Goal: Task Accomplishment & Management: Use online tool/utility

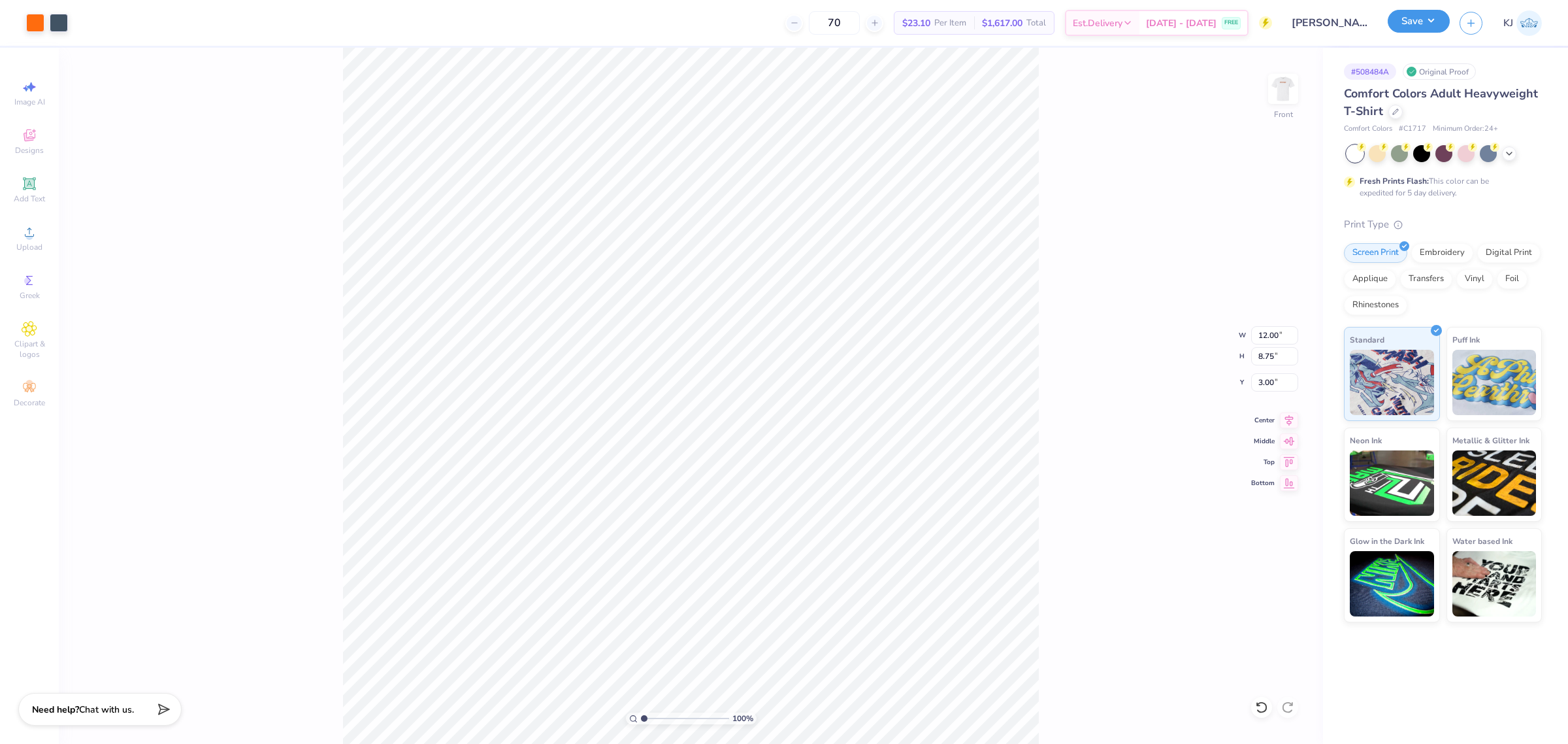
click at [1433, 20] on button "Save" at bounding box center [1418, 21] width 62 height 23
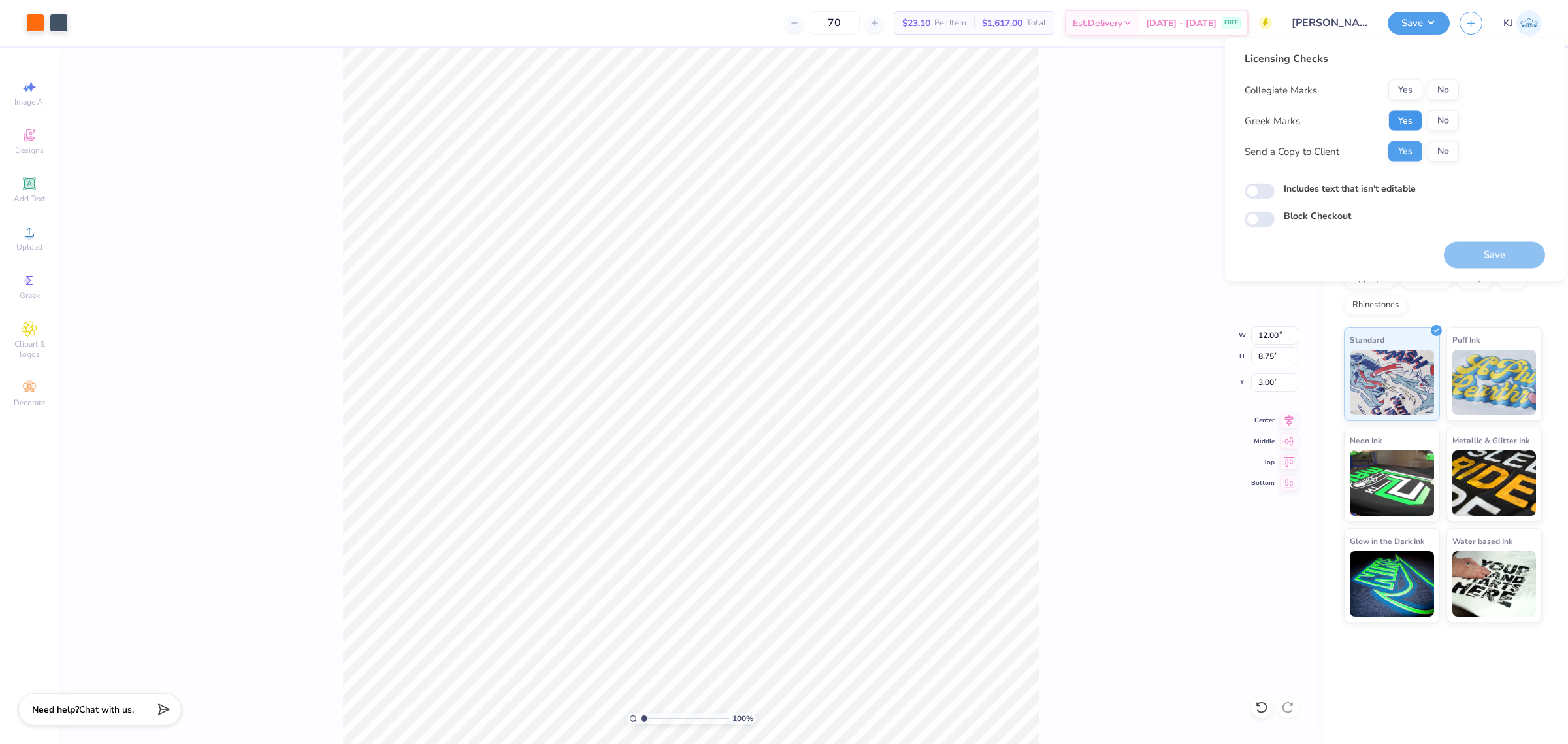
click at [1397, 114] on button "Yes" at bounding box center [1406, 121] width 34 height 21
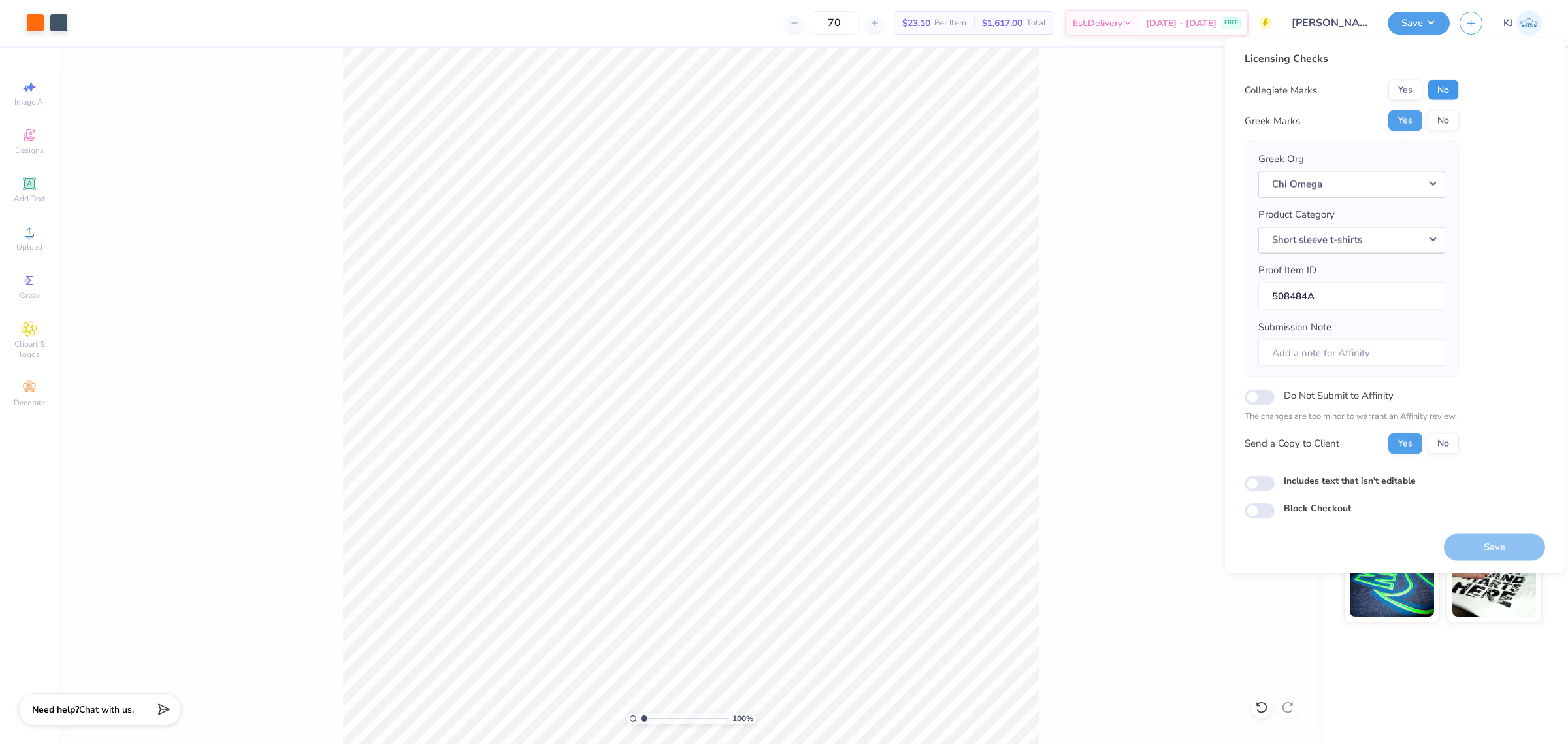
click at [1437, 85] on button "No" at bounding box center [1443, 91] width 31 height 21
click at [1504, 550] on button "Save" at bounding box center [1495, 547] width 101 height 27
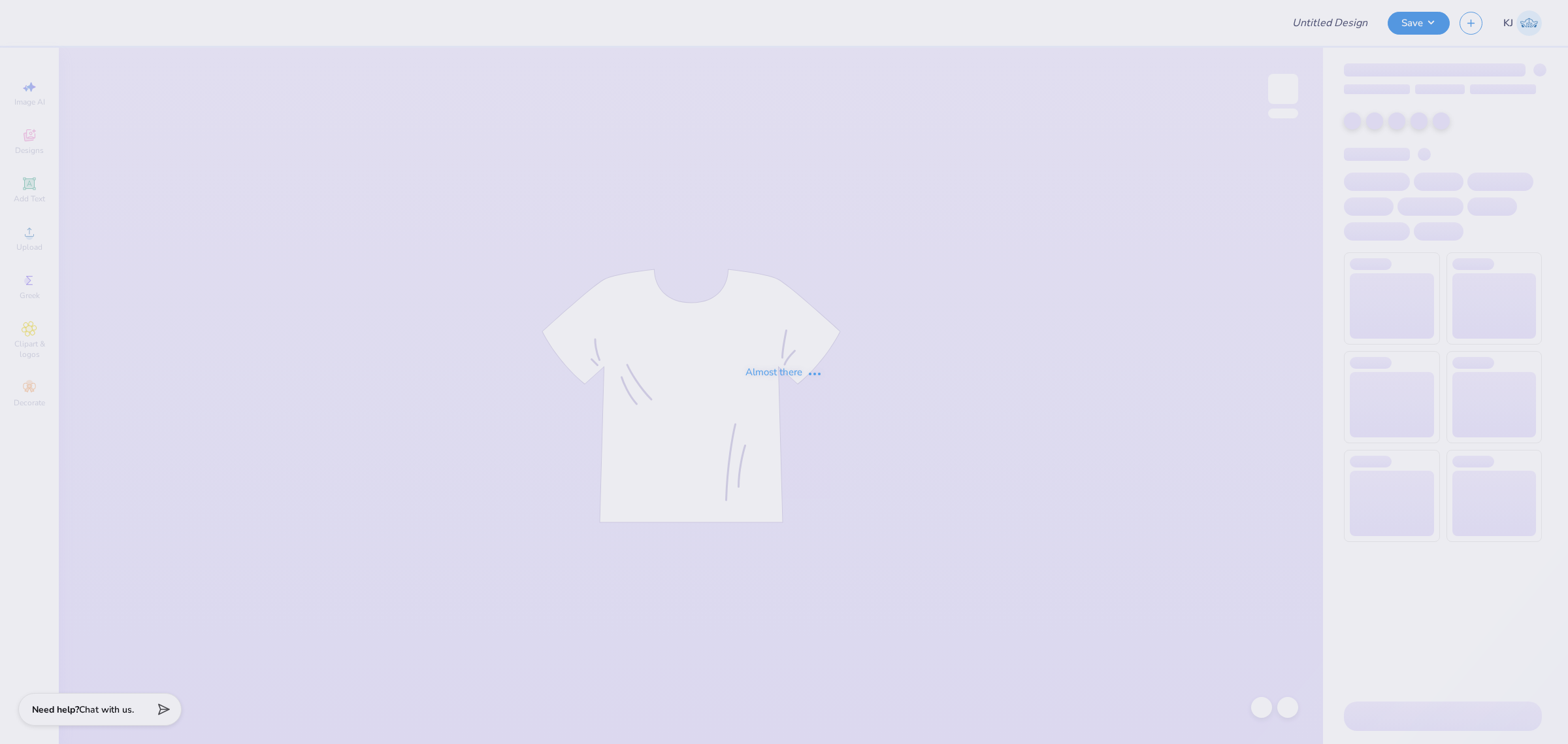
type input "[GEOGRAPHIC_DATA] : [PERSON_NAME]"
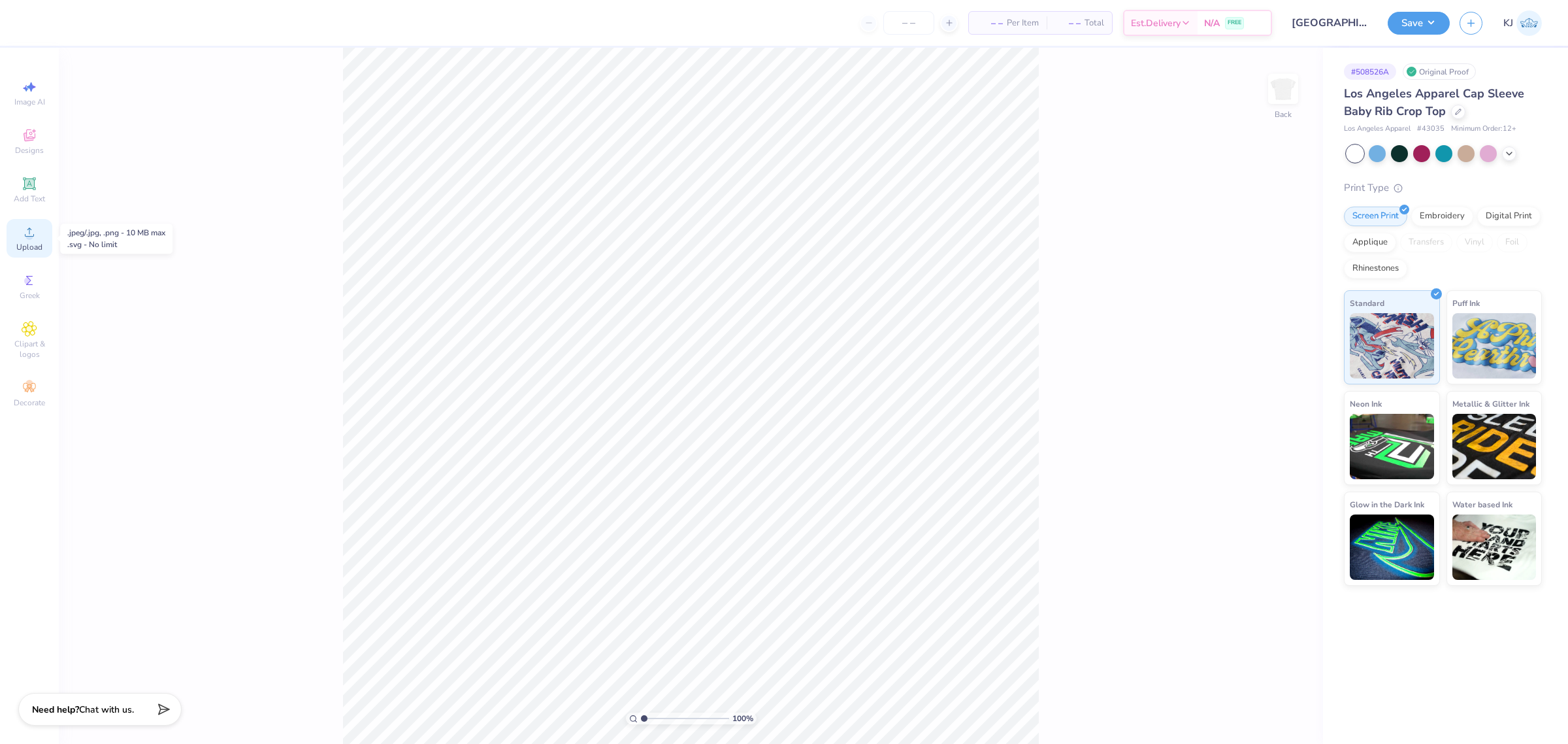
click at [28, 232] on icon at bounding box center [30, 232] width 15 height 15
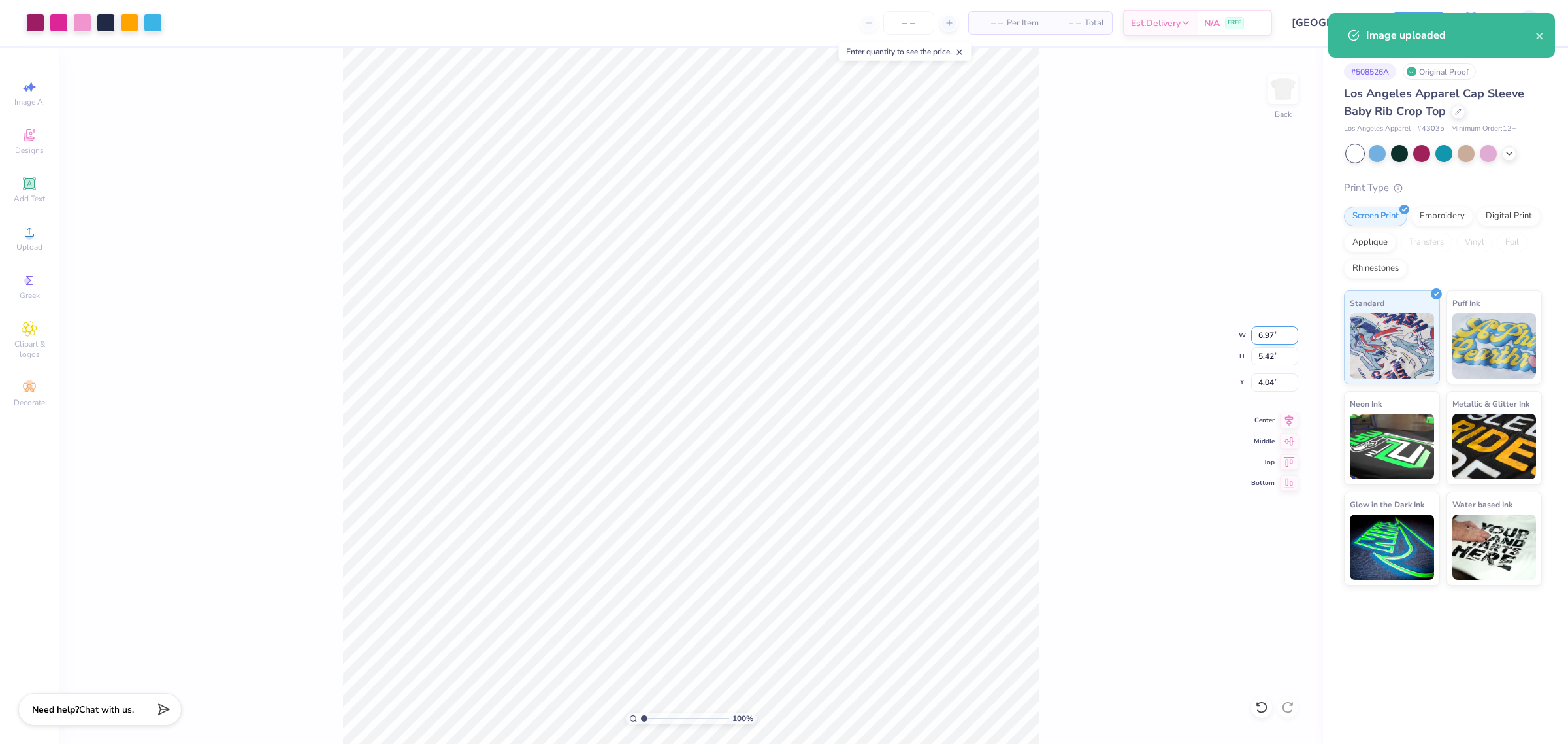
click at [1261, 341] on input "6.97" at bounding box center [1274, 335] width 47 height 18
type input "7.00"
type input "5.44"
click at [1268, 382] on input "4.03" at bounding box center [1274, 382] width 47 height 18
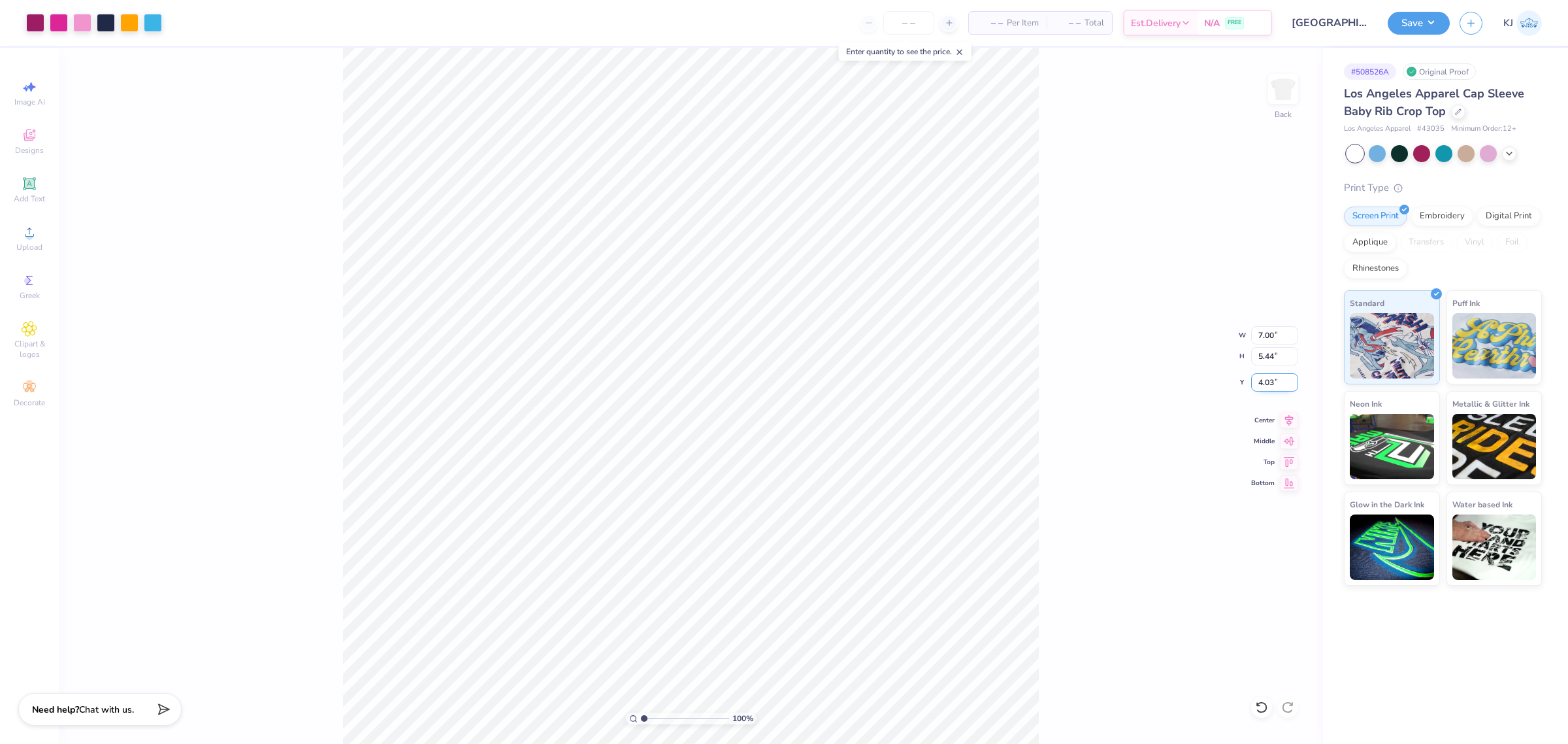
click at [1268, 382] on input "4.03" at bounding box center [1274, 382] width 47 height 18
type input "2.00"
click at [1145, 387] on div "100 % Back W 7.00 7.00 " H 5.44 5.44 " Y 2.00 2.00 " Center Middle Top Bottom" at bounding box center [691, 396] width 1264 height 696
click at [17, 236] on div "Upload" at bounding box center [30, 238] width 46 height 38
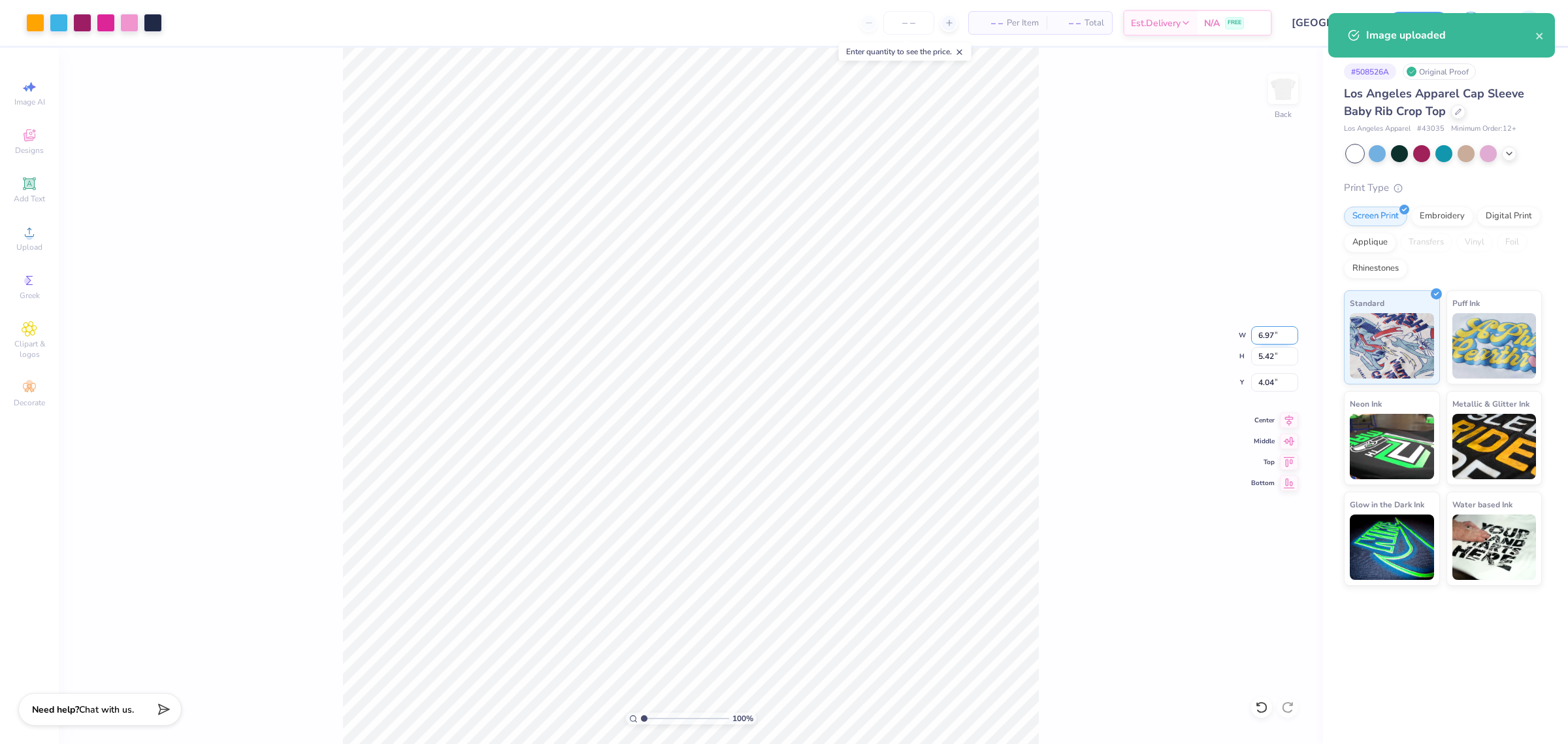
click at [1259, 339] on input "6.97" at bounding box center [1274, 335] width 47 height 18
type input "7.00"
type input "5.44"
click at [1263, 381] on input "4.03" at bounding box center [1274, 382] width 47 height 18
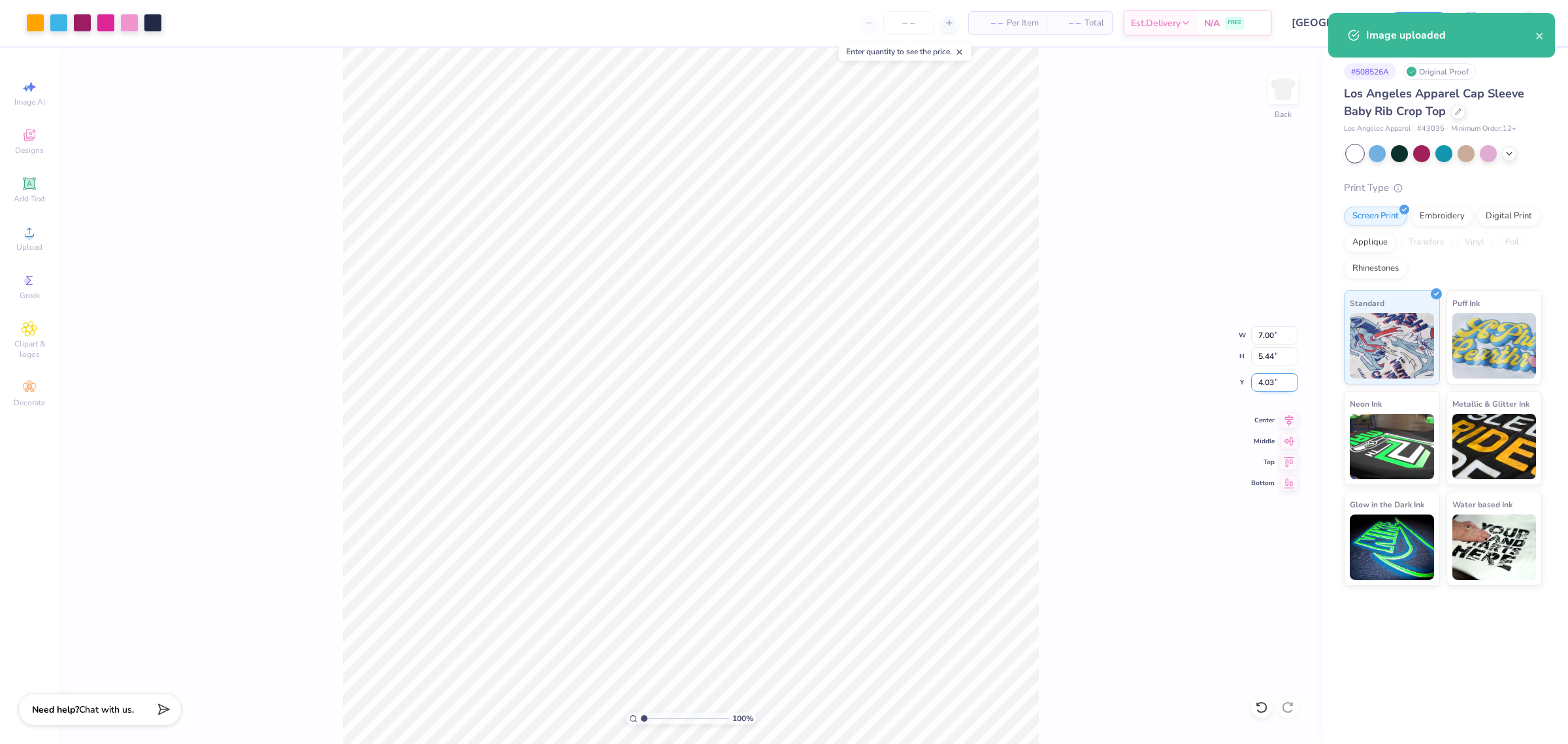
click at [1263, 381] on input "4.03" at bounding box center [1274, 382] width 47 height 18
type input "1.00"
type input "3.00"
click at [1269, 381] on input "3.00" at bounding box center [1274, 382] width 47 height 18
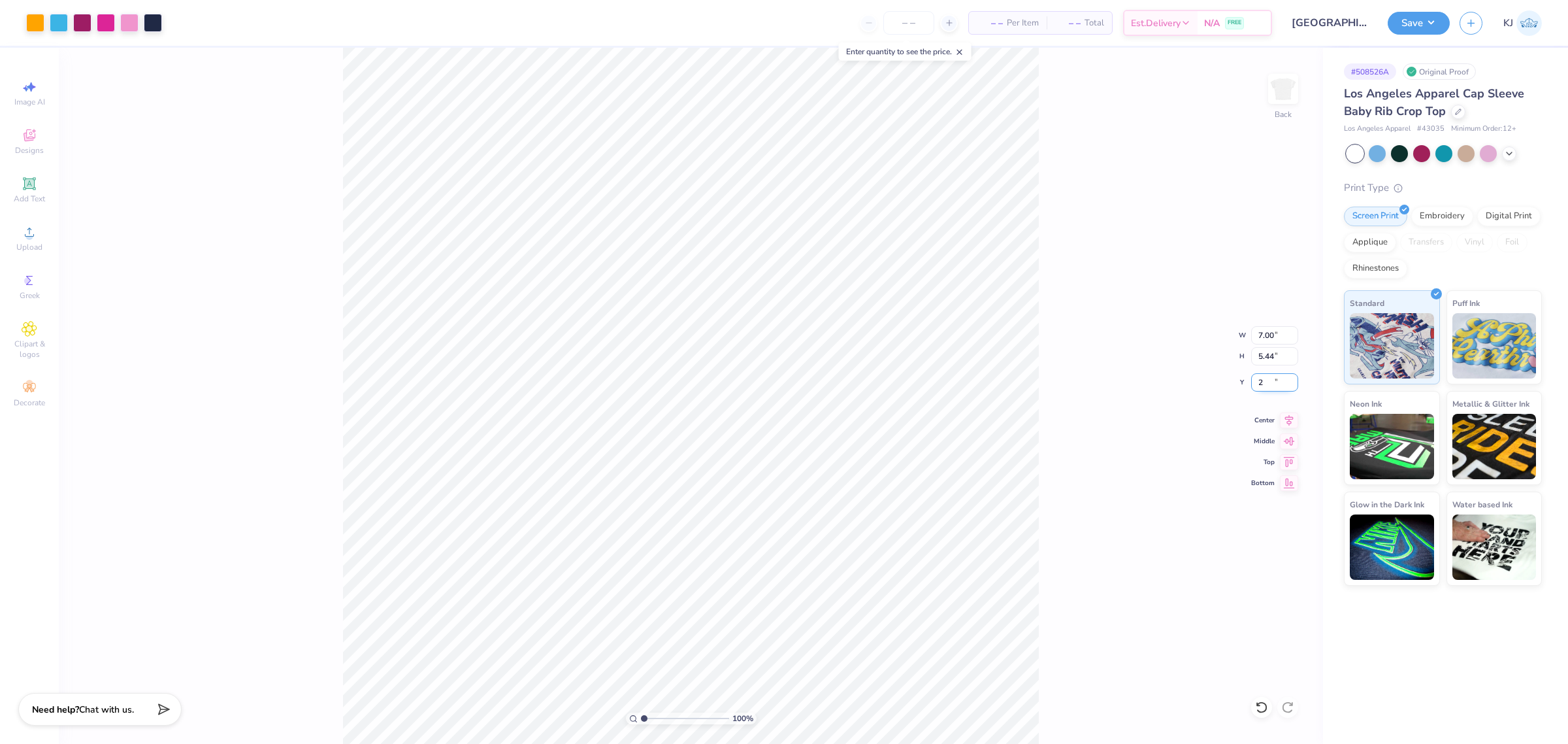
type input "2.00"
click at [1078, 449] on div "100 % Back W 7.00 7.00 " H 5.44 5.44 " Y 2.00 2.00 " Center Middle Top Bottom" at bounding box center [691, 396] width 1264 height 696
